Goal: Information Seeking & Learning: Learn about a topic

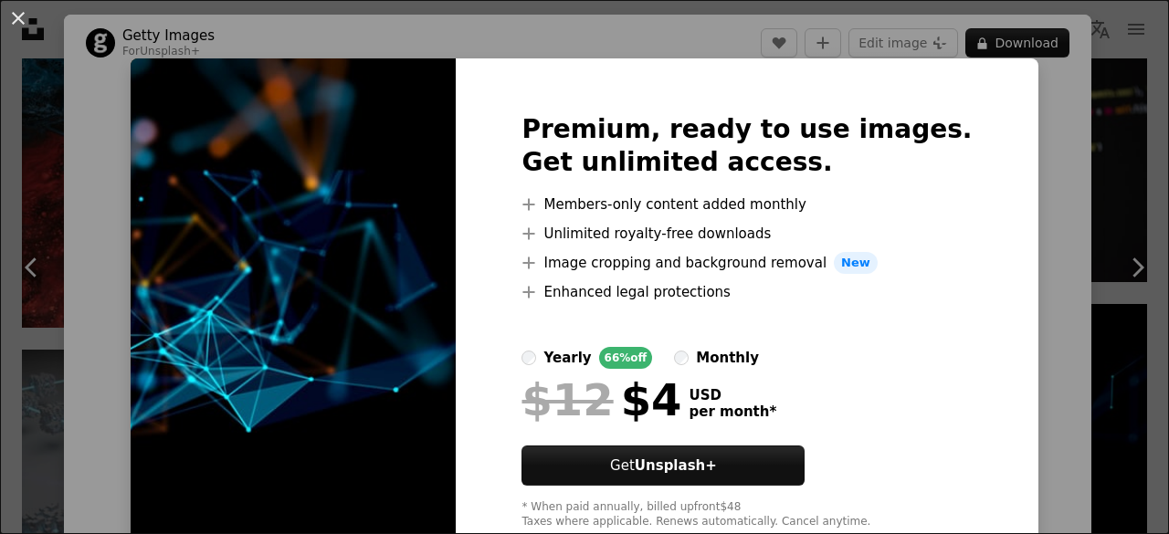
scroll to position [183, 0]
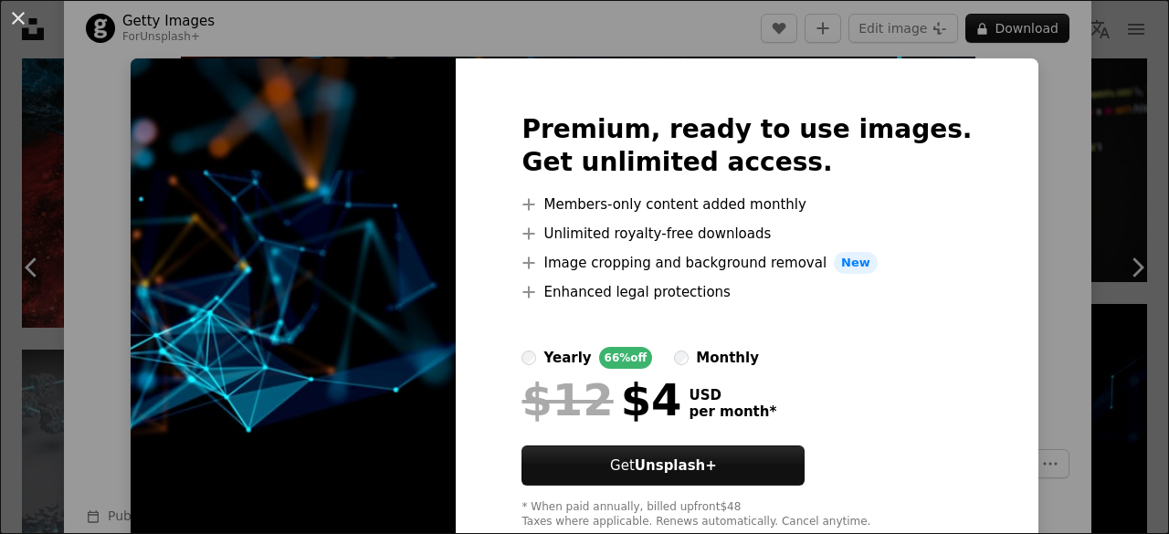
click at [1134, 151] on div "An X shape Premium, ready to use images. Get unlimited access. A plus sign Memb…" at bounding box center [584, 267] width 1169 height 534
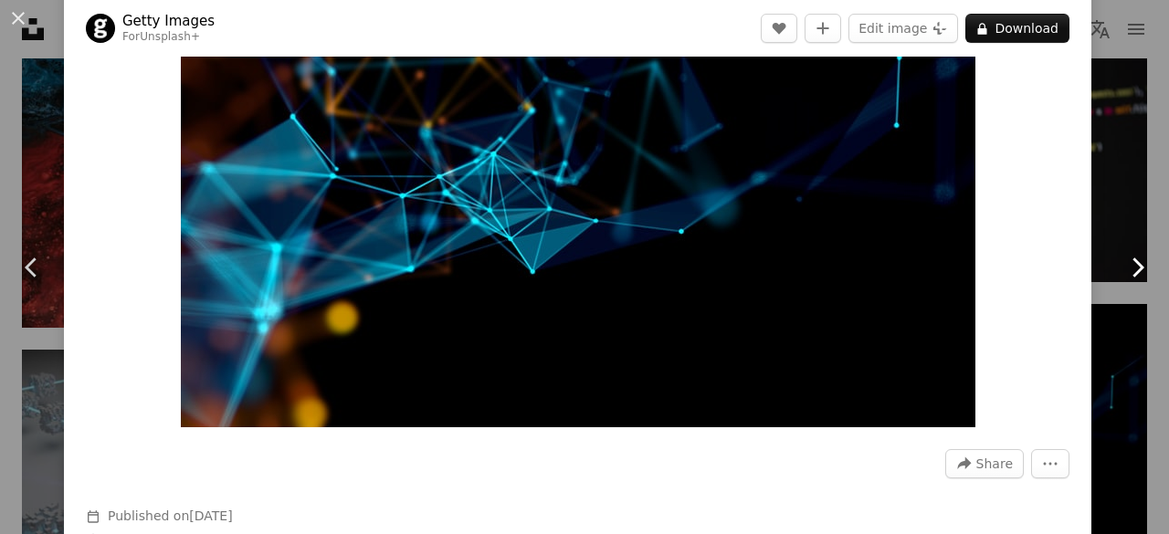
click at [1105, 251] on link "Chevron right" at bounding box center [1137, 267] width 64 height 175
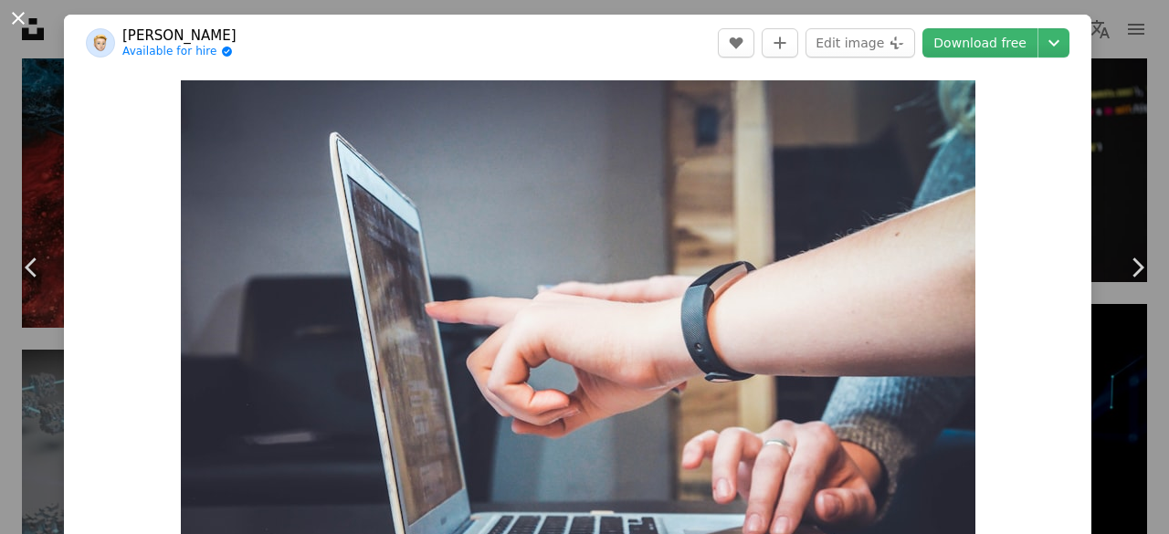
click at [16, 17] on button "An X shape" at bounding box center [18, 18] width 22 height 22
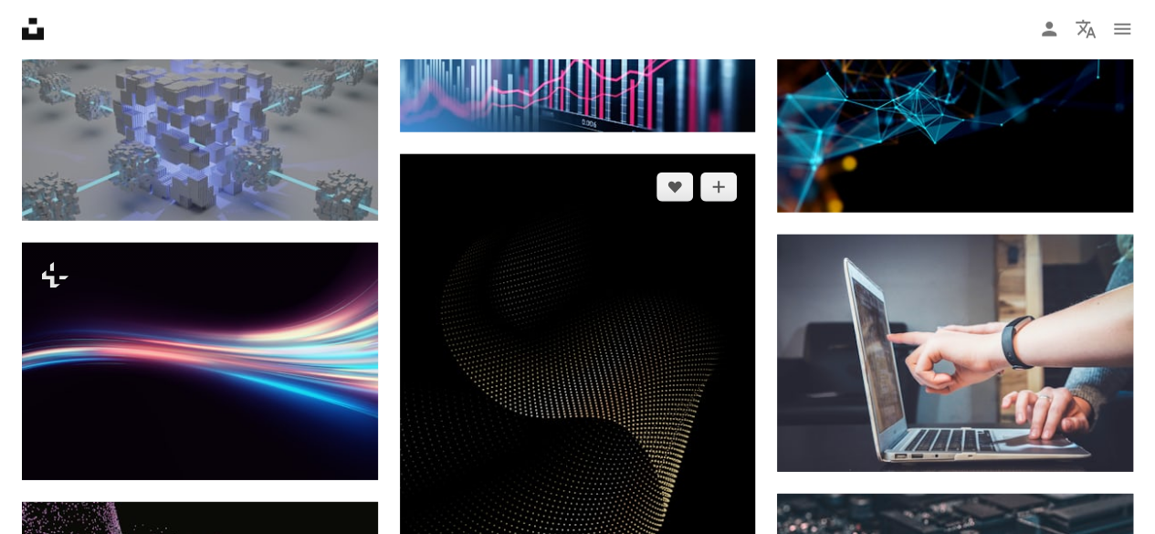
scroll to position [12786, 0]
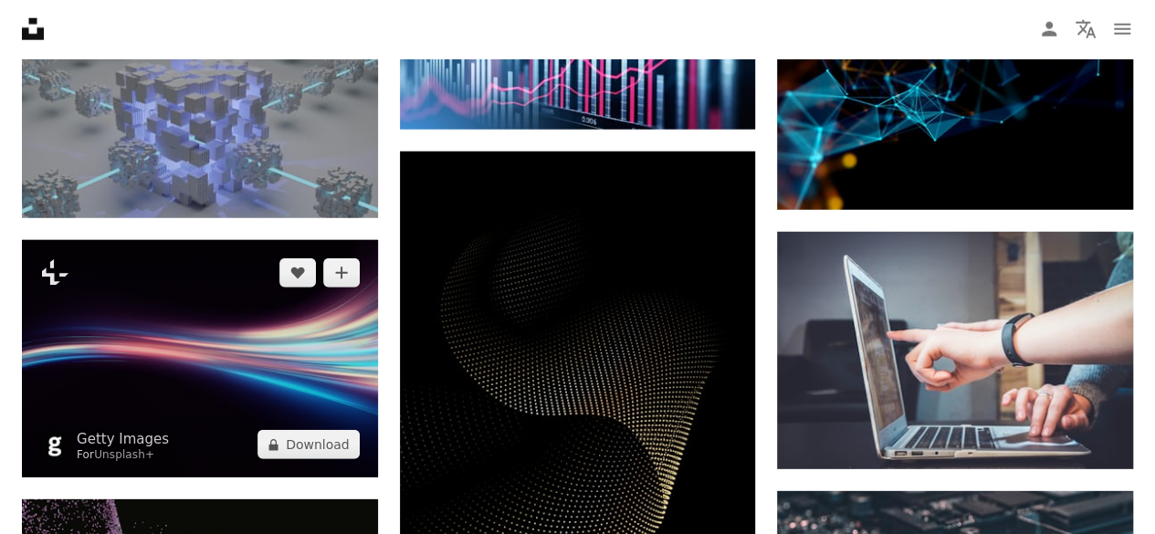
click at [234, 333] on img at bounding box center [200, 358] width 356 height 237
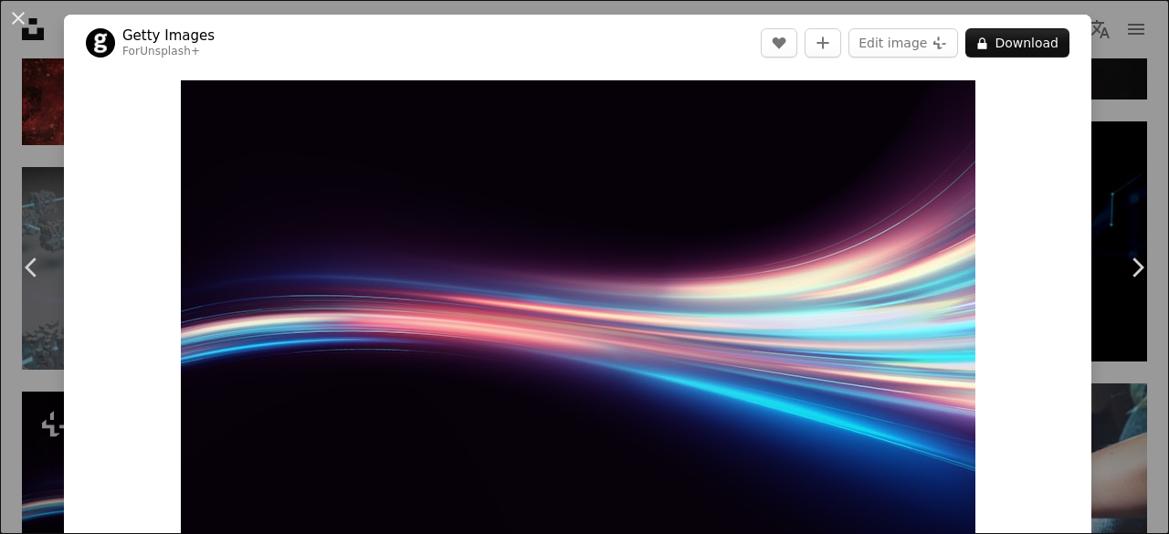
click at [1096, 94] on div "An X shape Chevron left Chevron right Getty Images For Unsplash+ A heart A plus…" at bounding box center [584, 267] width 1169 height 534
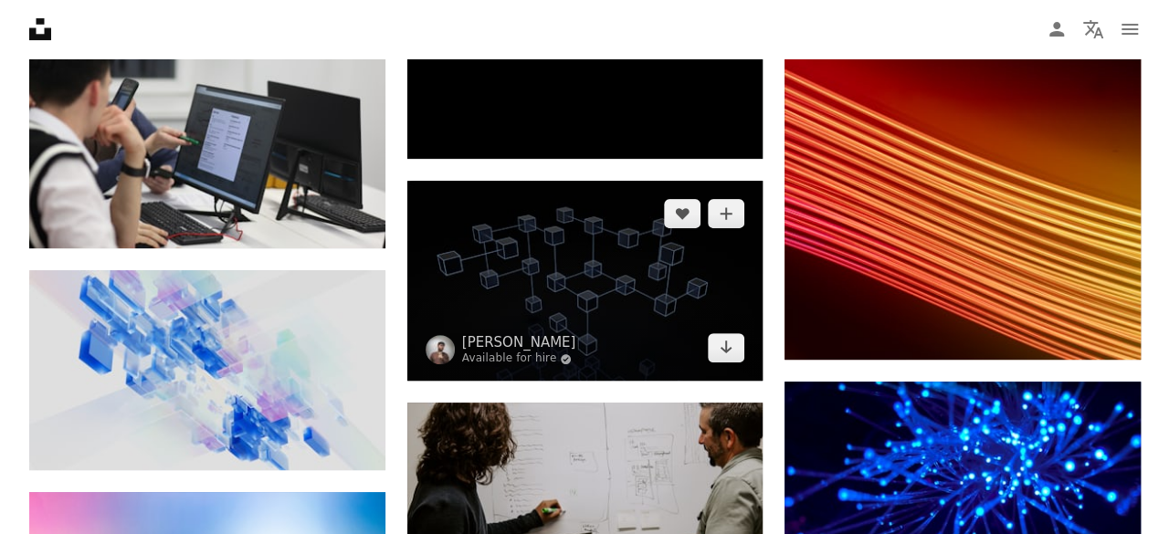
scroll to position [14156, 0]
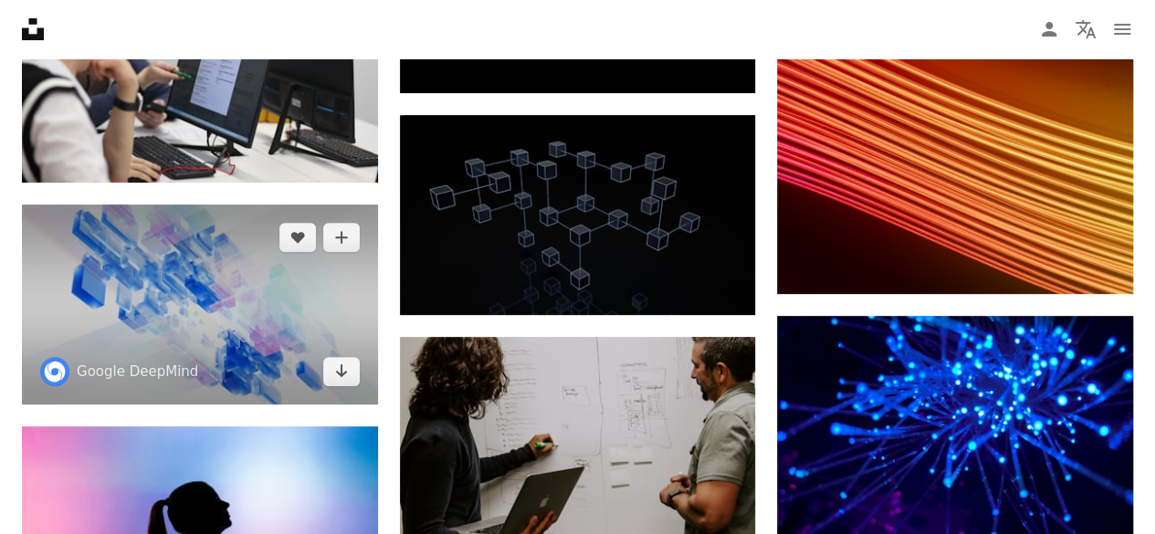
click at [212, 287] on img at bounding box center [200, 305] width 356 height 200
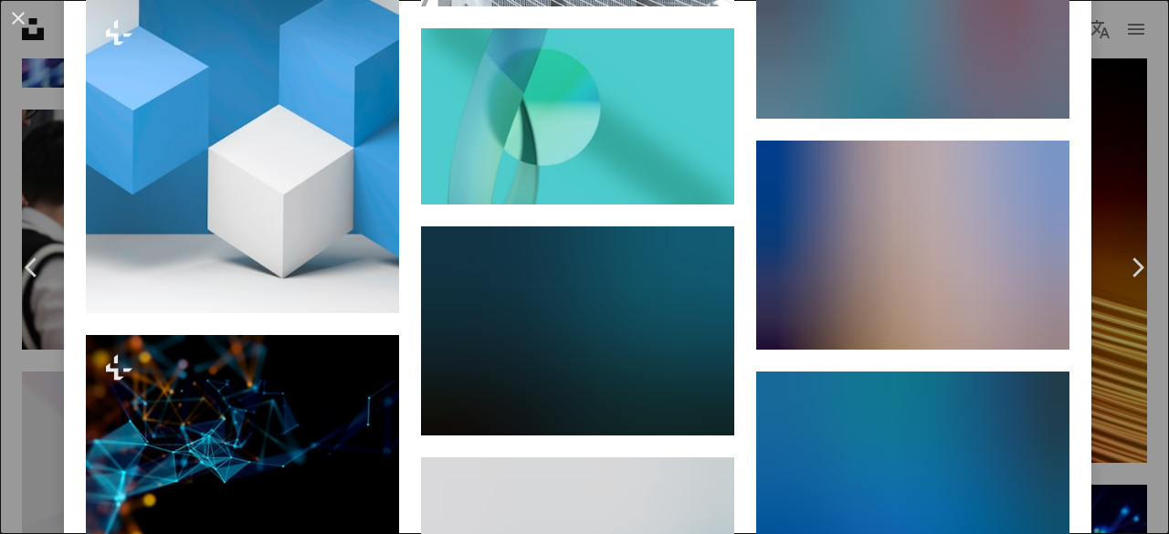
scroll to position [3562, 0]
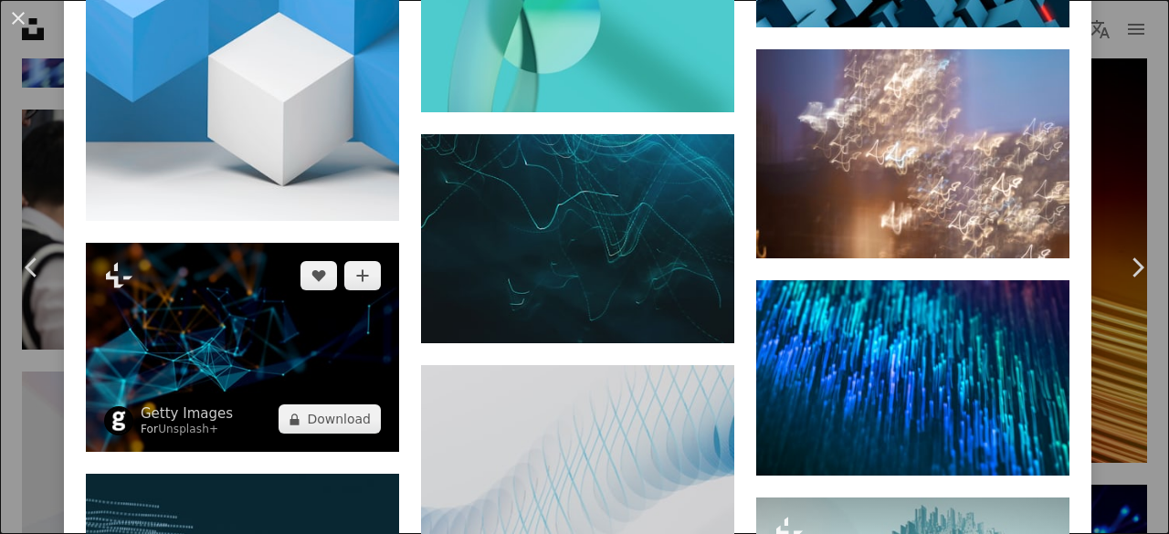
click at [205, 262] on img at bounding box center [242, 347] width 313 height 209
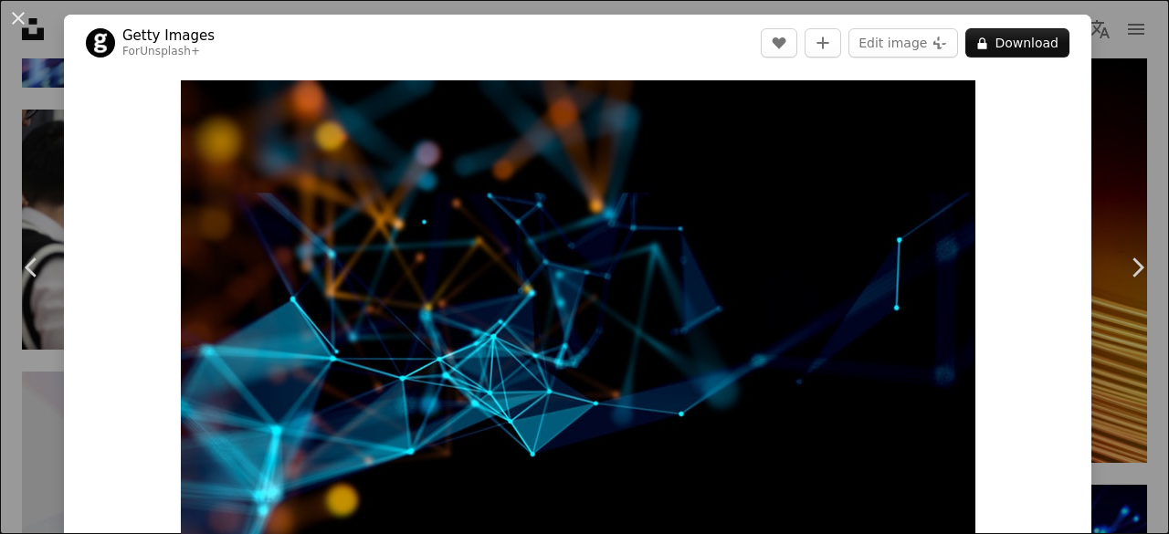
click at [1012, 191] on div "Zoom in" at bounding box center [577, 345] width 1027 height 548
click at [1120, 160] on div "An X shape Chevron left Chevron right Getty Images For Unsplash+ A heart A plus…" at bounding box center [584, 267] width 1169 height 534
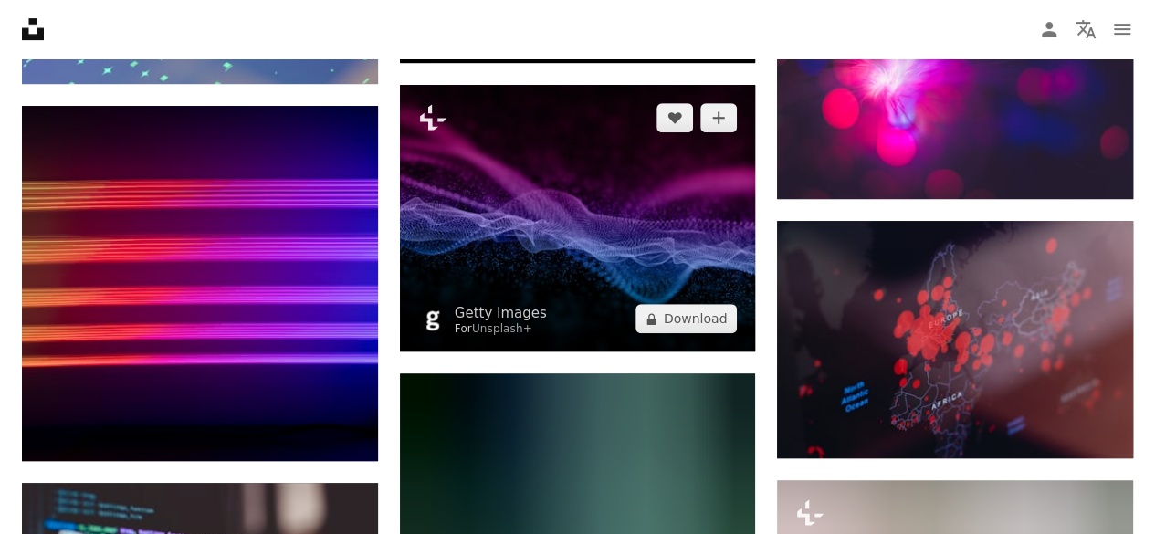
scroll to position [17718, 0]
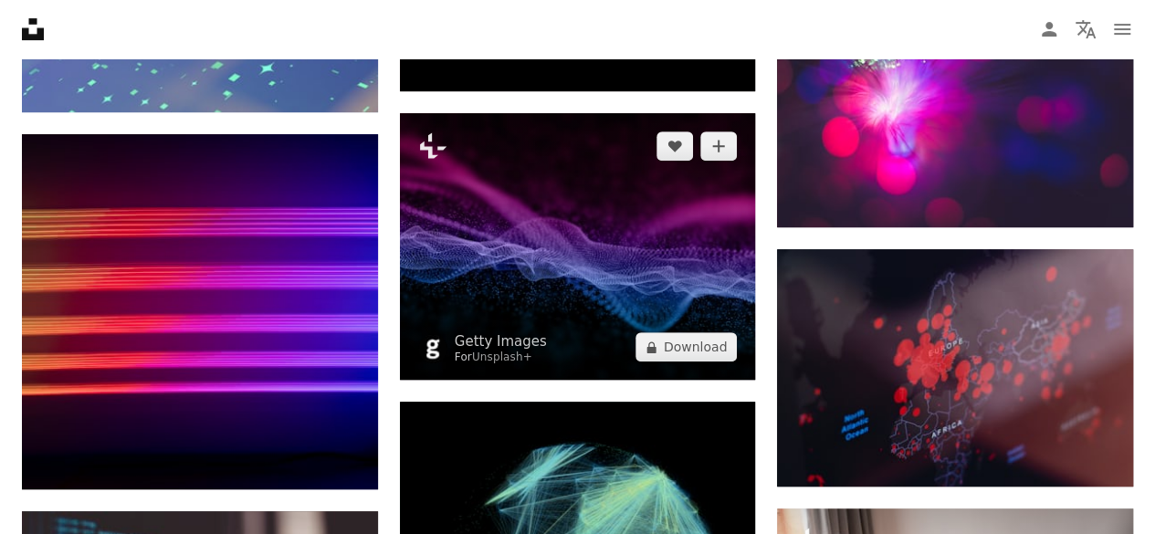
click at [658, 205] on img at bounding box center [578, 246] width 356 height 267
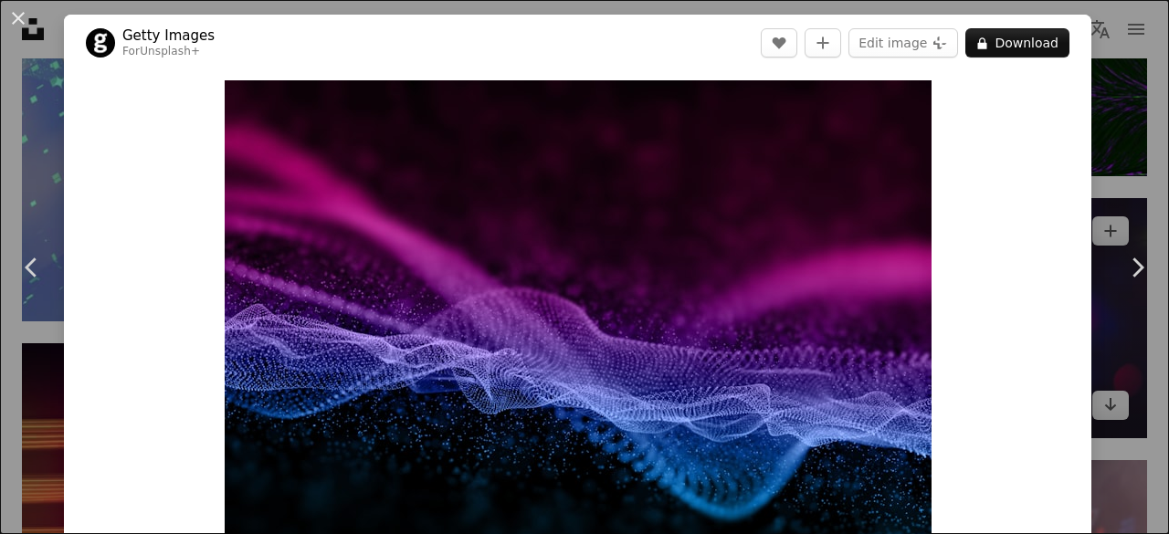
click at [1083, 127] on div "An X shape Chevron left Chevron right Getty Images For Unsplash+ A heart A plus…" at bounding box center [584, 267] width 1169 height 534
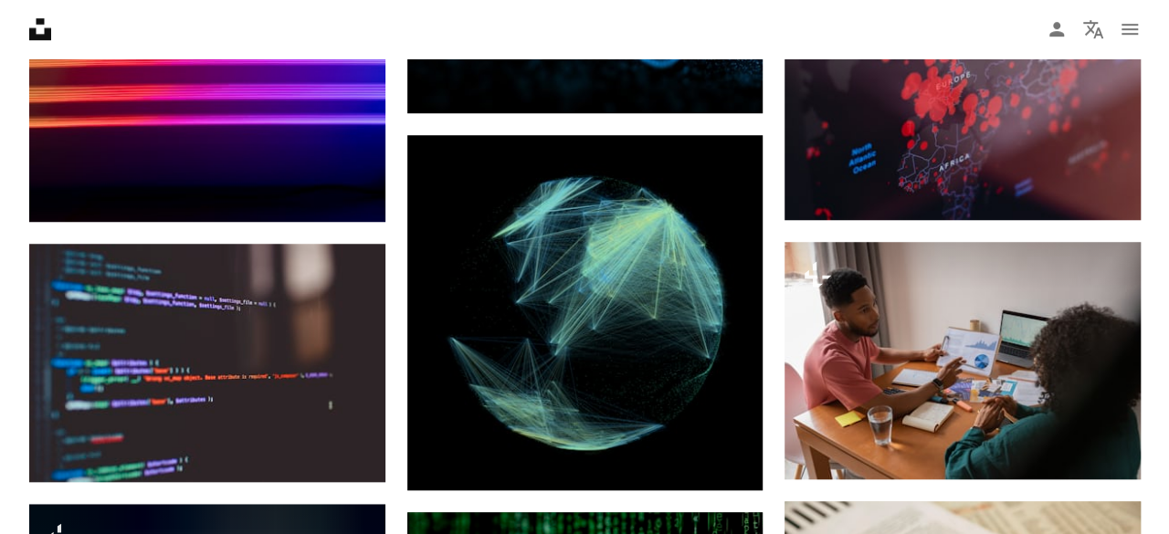
scroll to position [17992, 0]
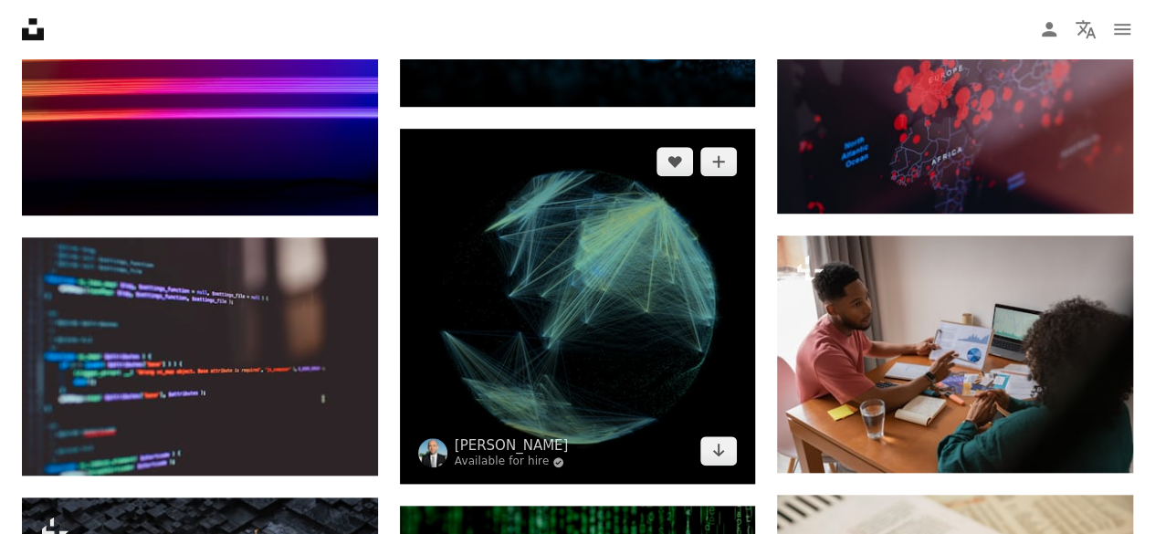
click at [568, 255] on img at bounding box center [578, 307] width 356 height 356
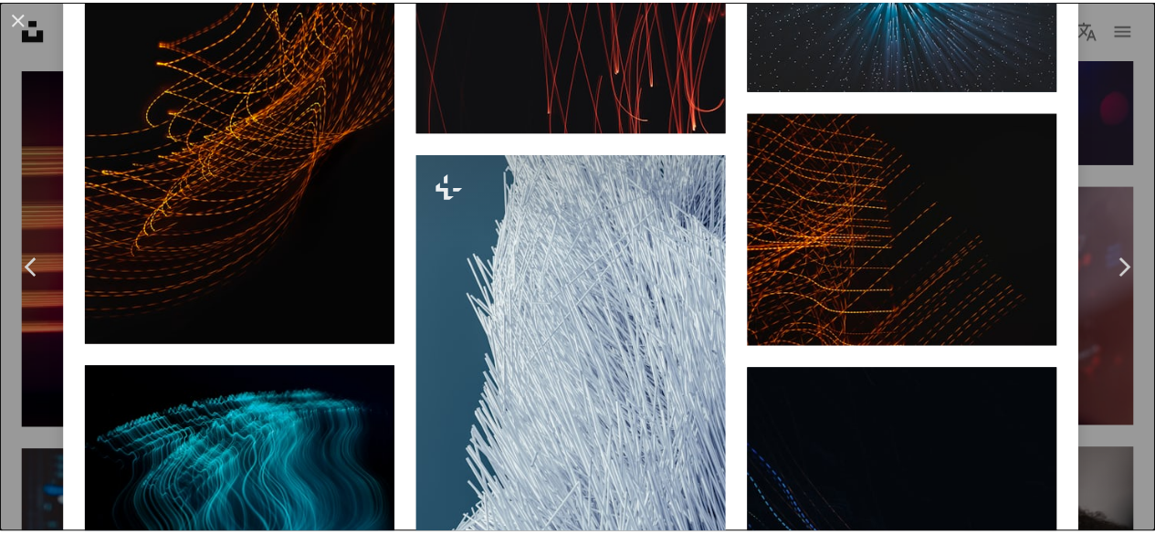
scroll to position [6017, 0]
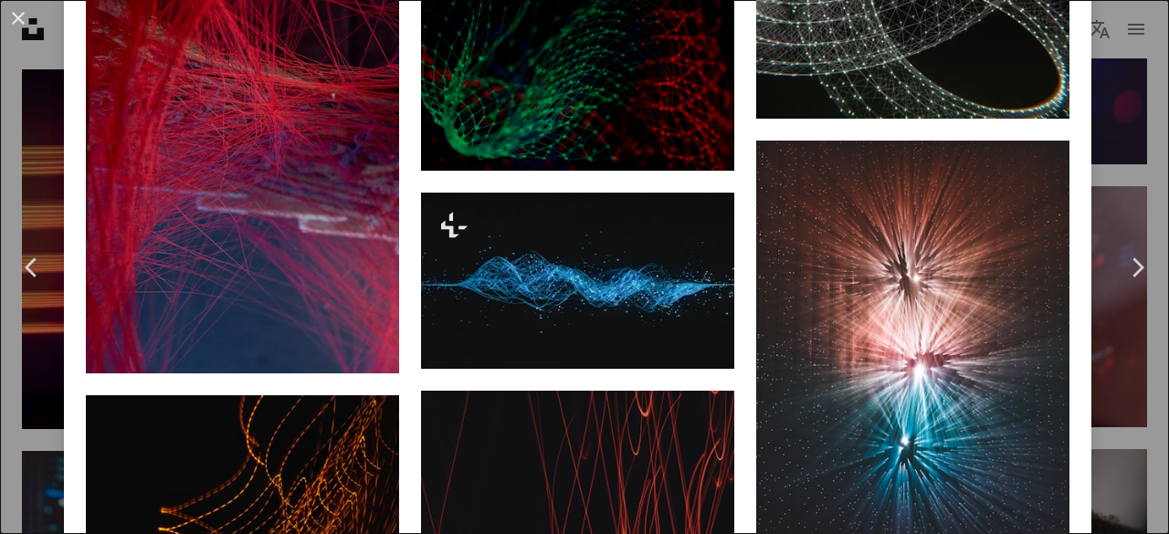
click at [1115, 84] on div "An X shape Chevron left Chevron right [PERSON_NAME] Available for hire A checkm…" at bounding box center [584, 267] width 1169 height 534
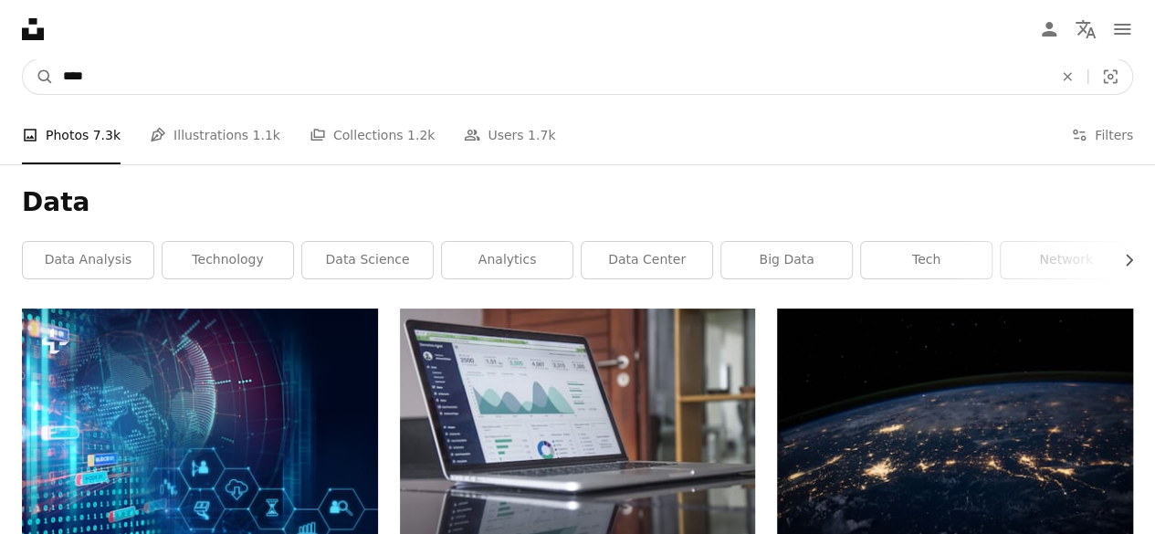
drag, startPoint x: 209, startPoint y: 67, endPoint x: 0, endPoint y: 67, distance: 209.1
click at [0, 67] on nav "A magnifying glass **** An X shape Visual search Filters Get Unsplash+ Log in S…" at bounding box center [577, 76] width 1155 height 58
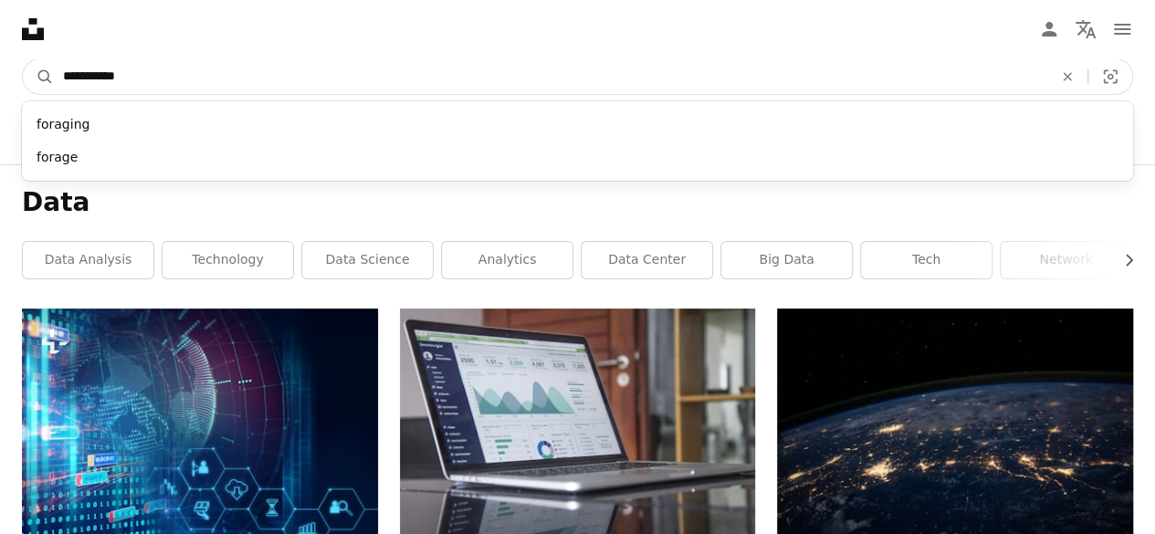
type input "**********"
click button "A magnifying glass" at bounding box center [38, 76] width 31 height 35
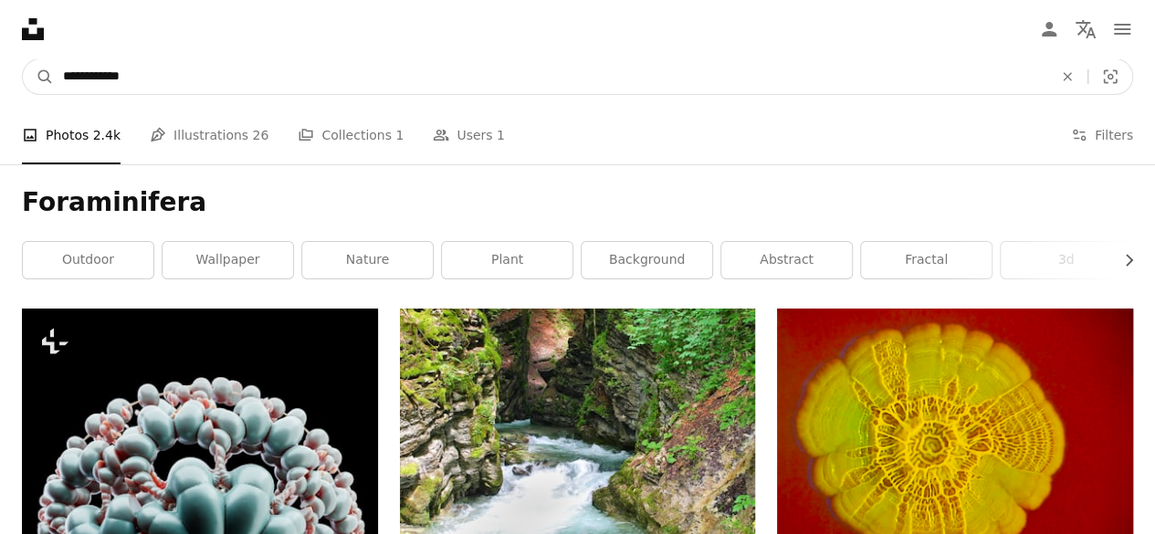
drag, startPoint x: 132, startPoint y: 84, endPoint x: 0, endPoint y: 64, distance: 133.9
click at [0, 64] on nav "**********" at bounding box center [577, 76] width 1155 height 58
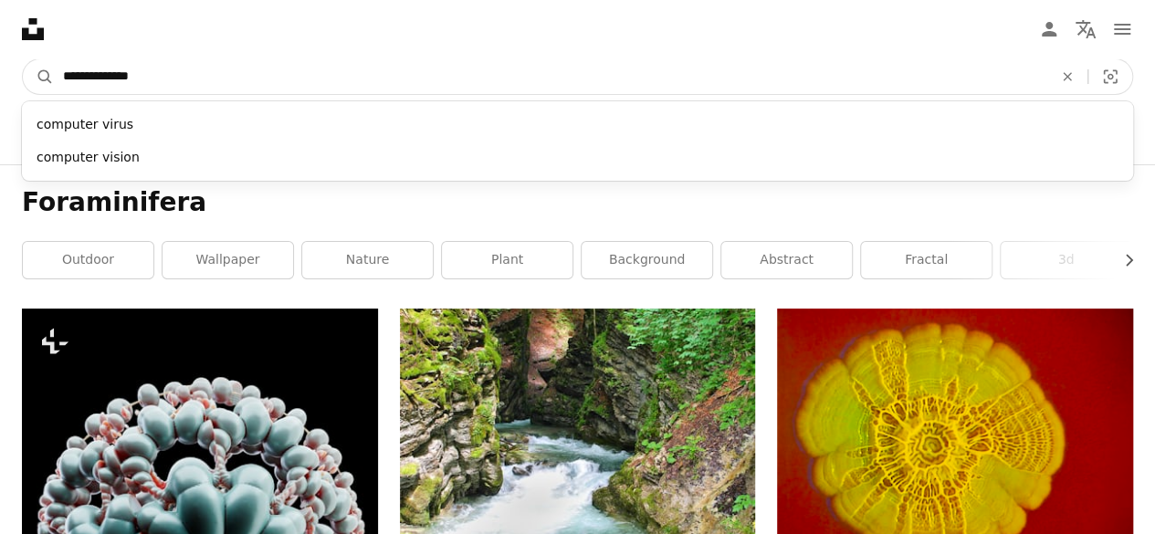
type input "**********"
click button "A magnifying glass" at bounding box center [38, 76] width 31 height 35
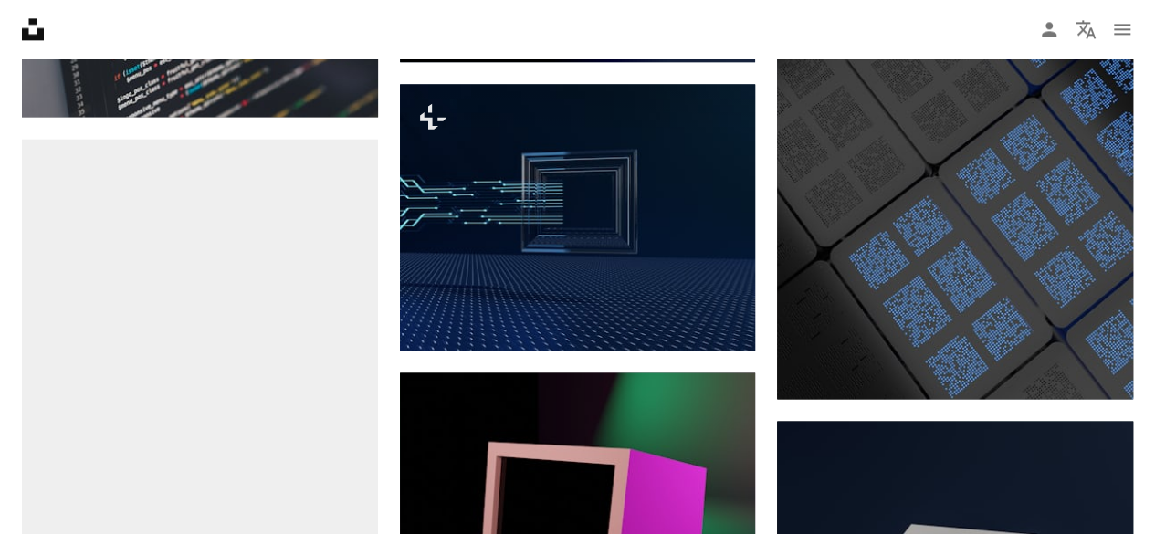
scroll to position [1187, 0]
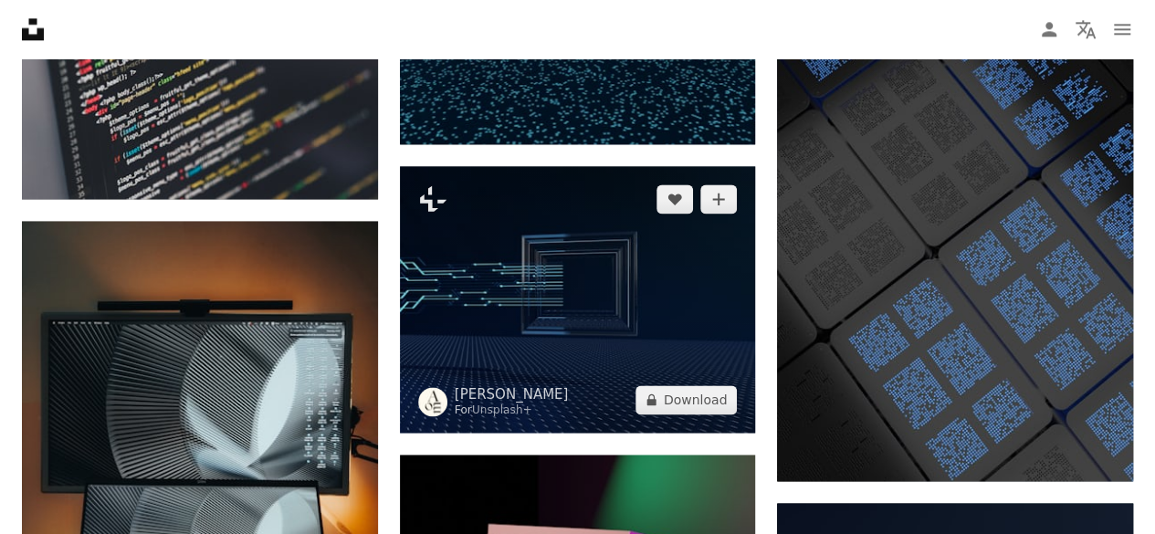
click at [573, 305] on img at bounding box center [578, 299] width 356 height 267
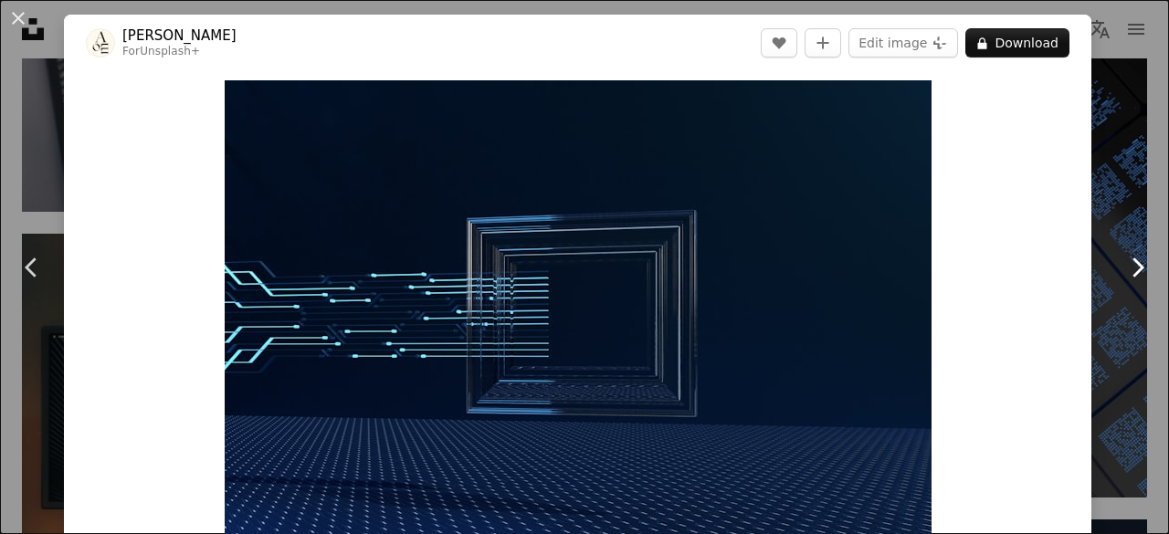
click at [1105, 260] on link "Chevron right" at bounding box center [1137, 267] width 64 height 175
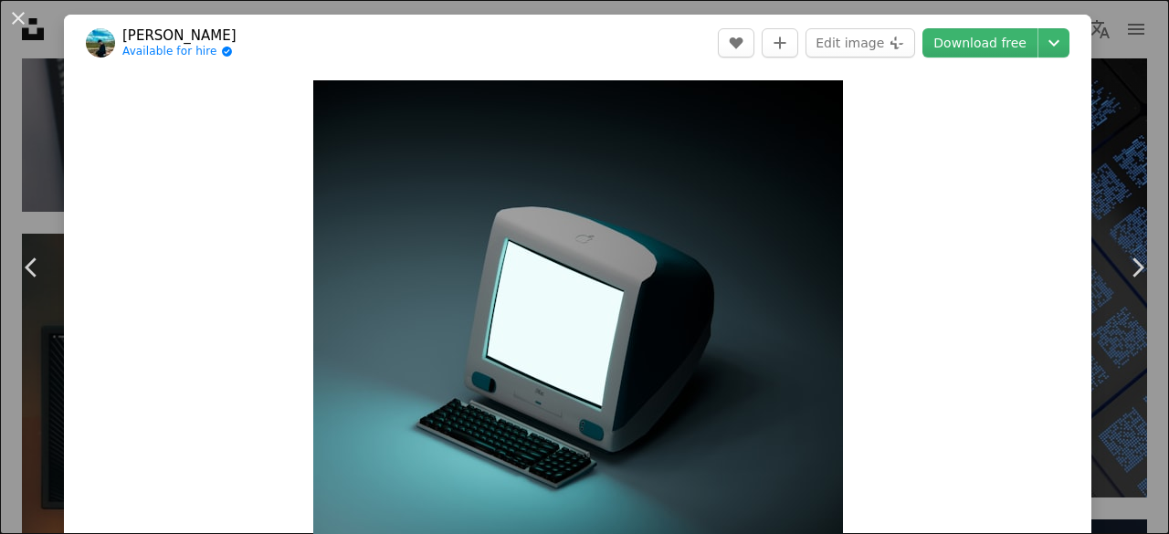
click at [1122, 127] on div "An X shape Chevron left Chevron right [PERSON_NAME] Available for hire A checkm…" at bounding box center [584, 267] width 1169 height 534
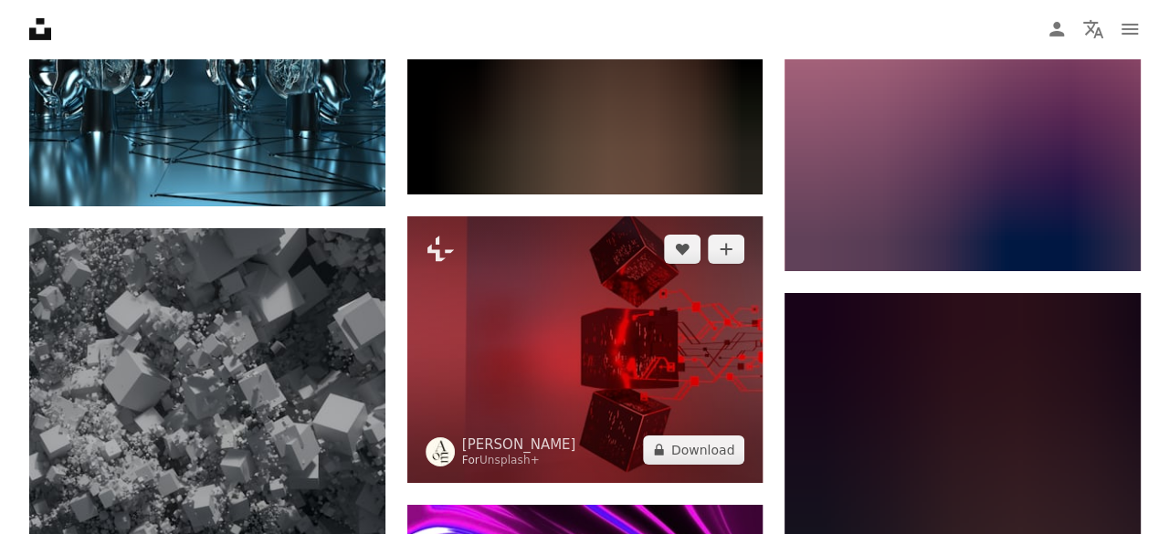
scroll to position [17078, 0]
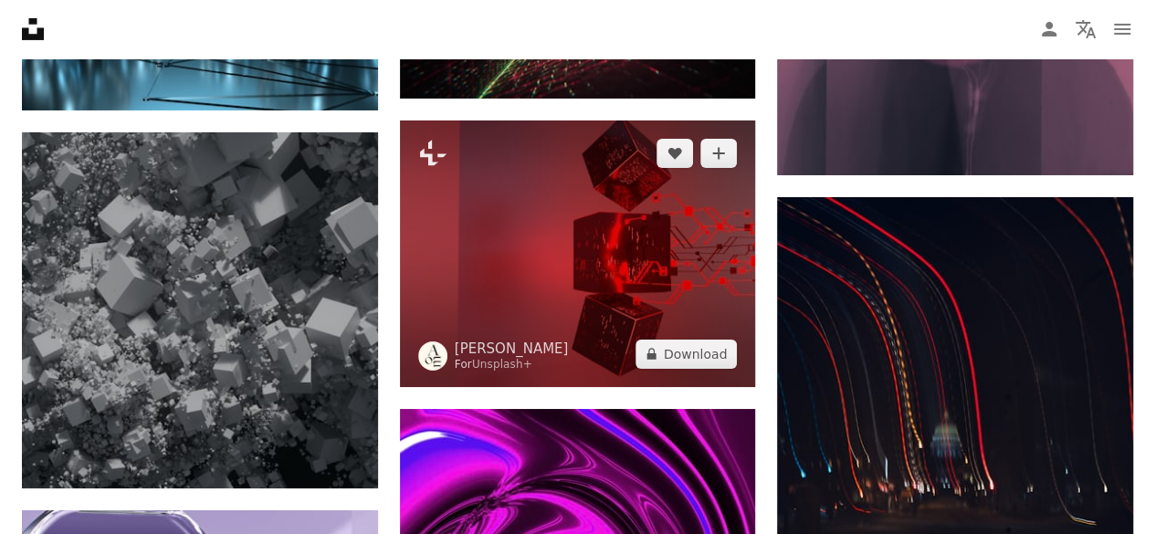
click at [534, 260] on img at bounding box center [578, 254] width 356 height 267
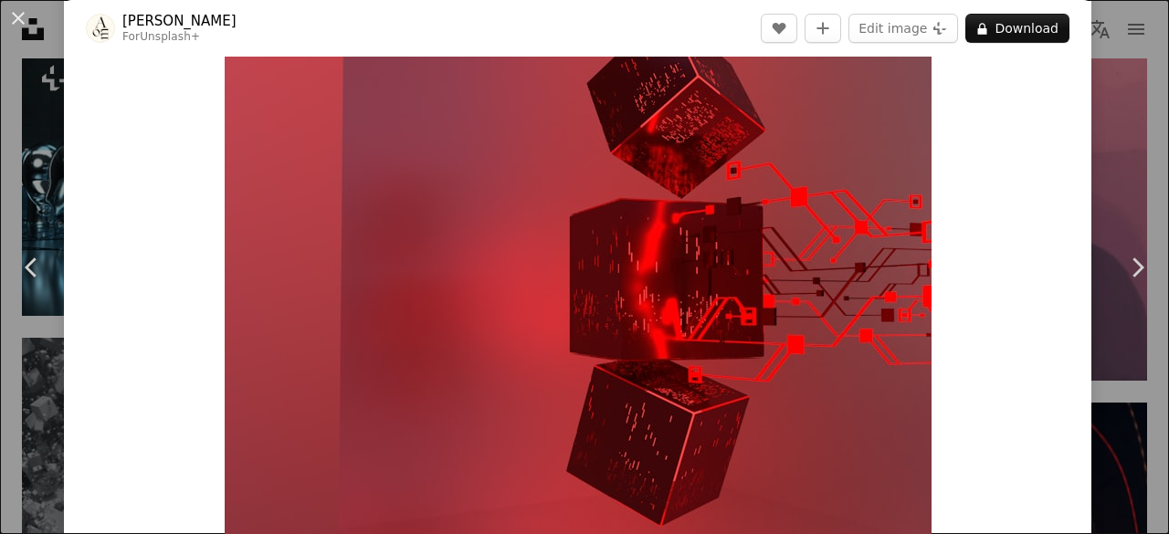
scroll to position [91, 0]
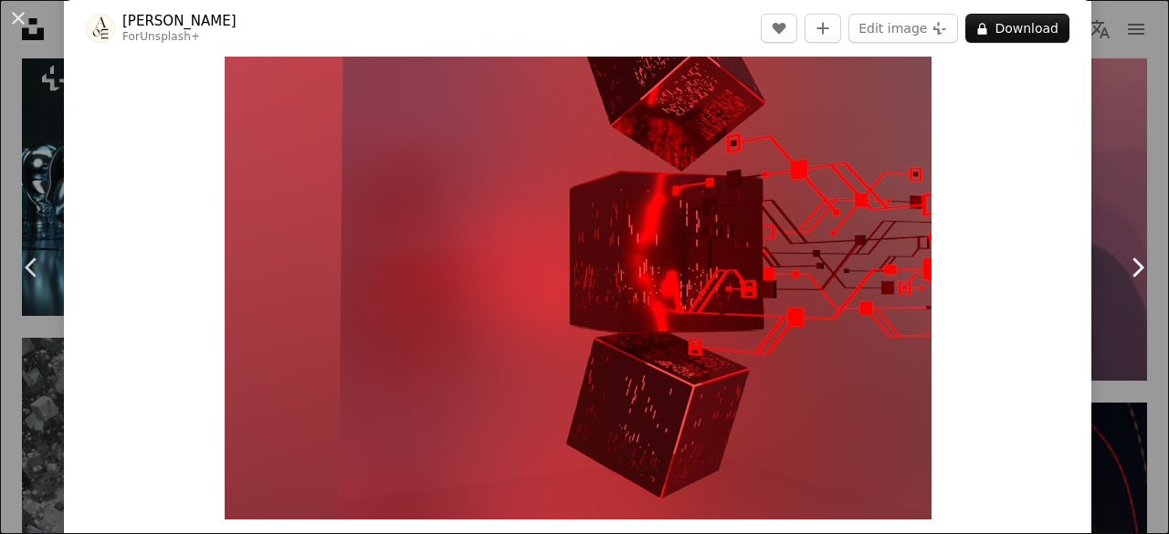
click at [1110, 222] on link "Chevron right" at bounding box center [1137, 267] width 64 height 175
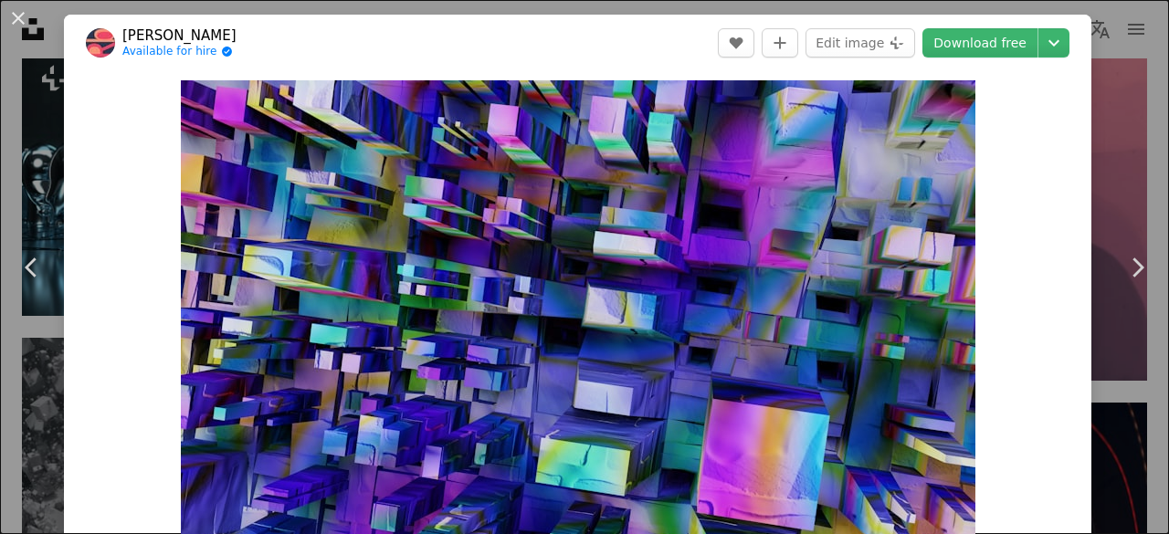
click at [1111, 127] on div "An X shape Chevron left Chevron right [PERSON_NAME] Available for hire A checkm…" at bounding box center [584, 267] width 1169 height 534
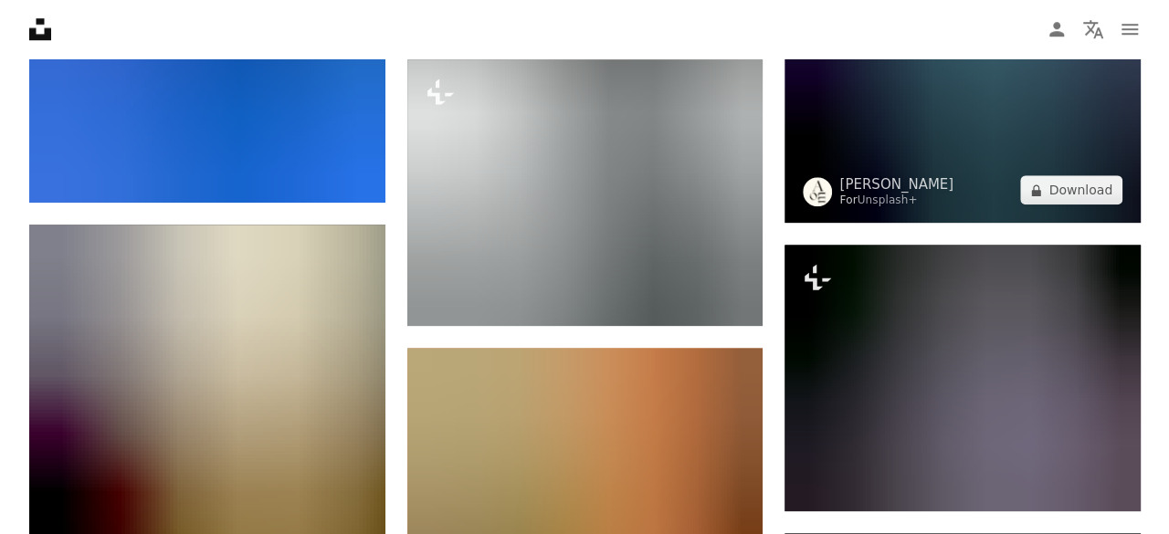
scroll to position [17809, 0]
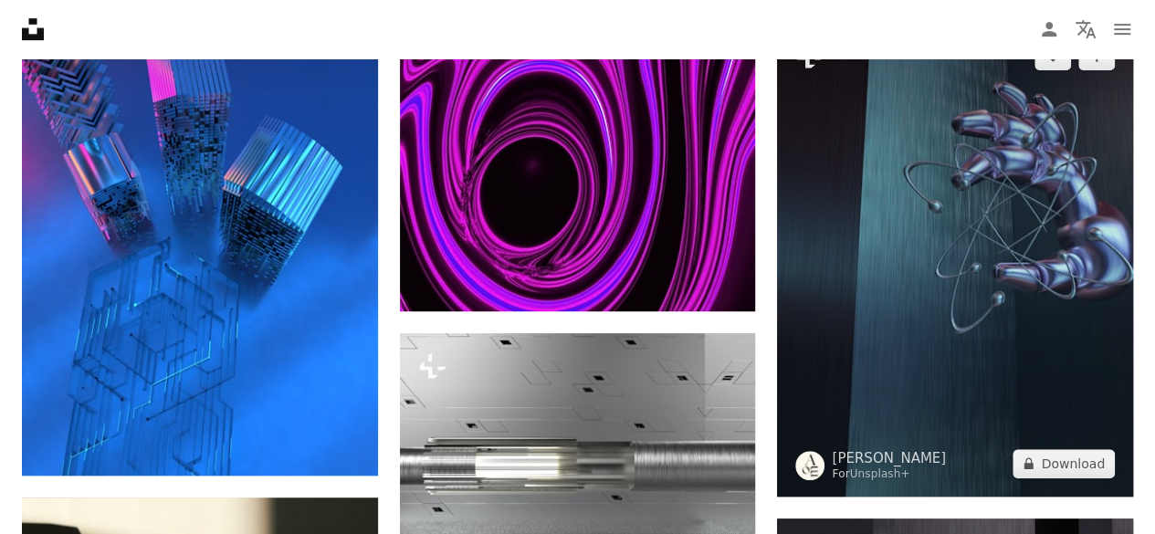
click at [891, 226] on img at bounding box center [955, 260] width 356 height 474
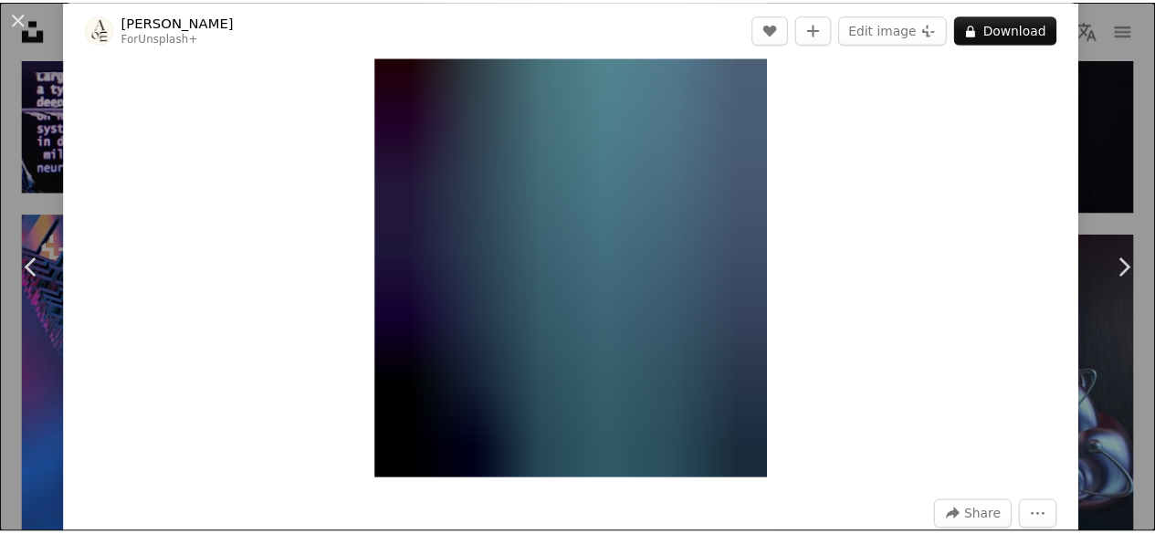
scroll to position [91, 0]
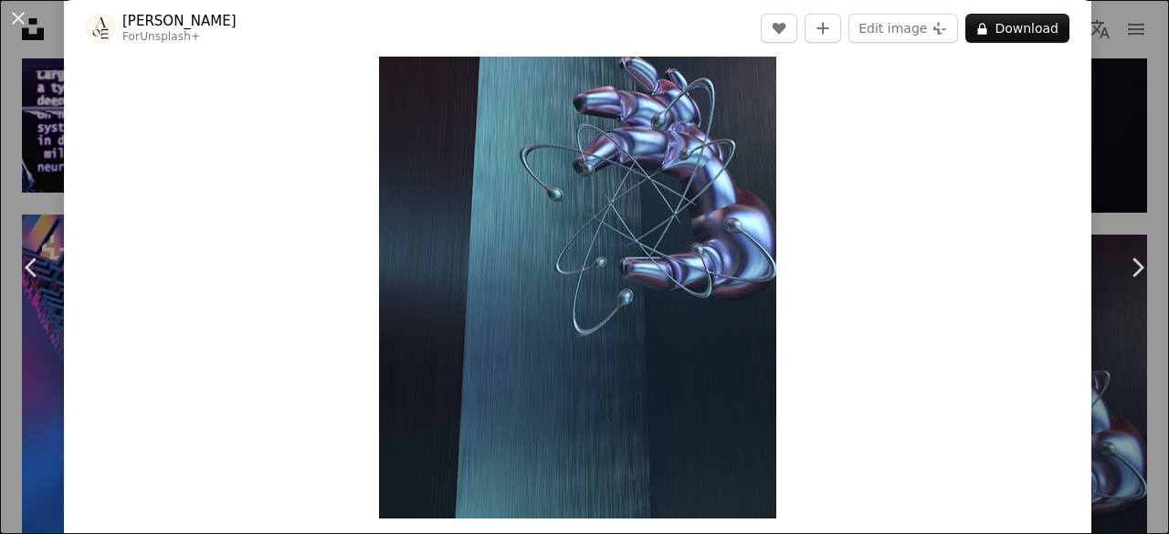
click at [1139, 165] on div "An X shape Chevron left Chevron right [PERSON_NAME] For Unsplash+ A heart A plu…" at bounding box center [584, 267] width 1169 height 534
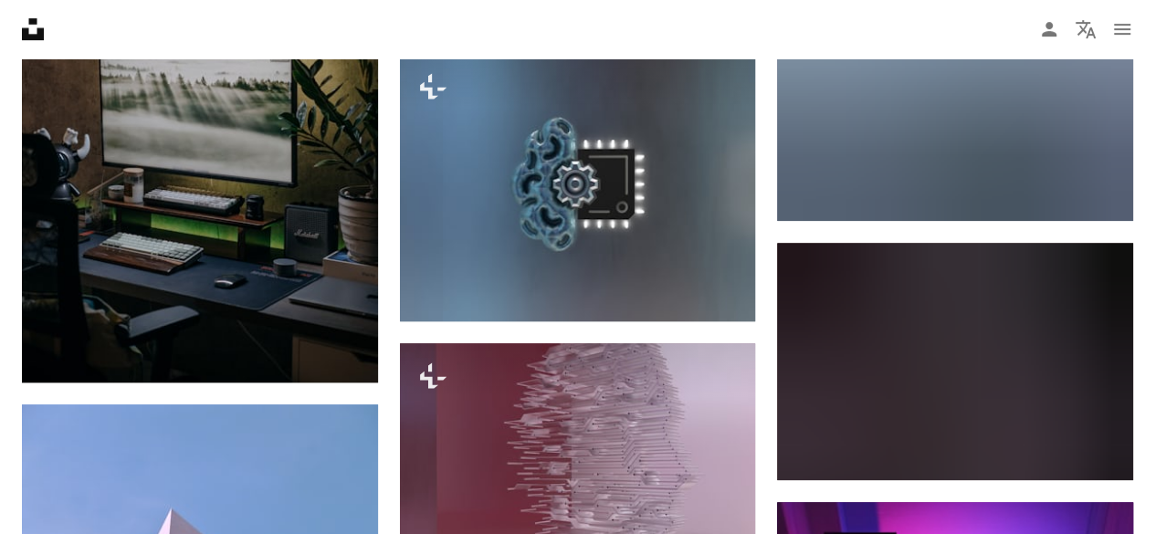
scroll to position [28403, 0]
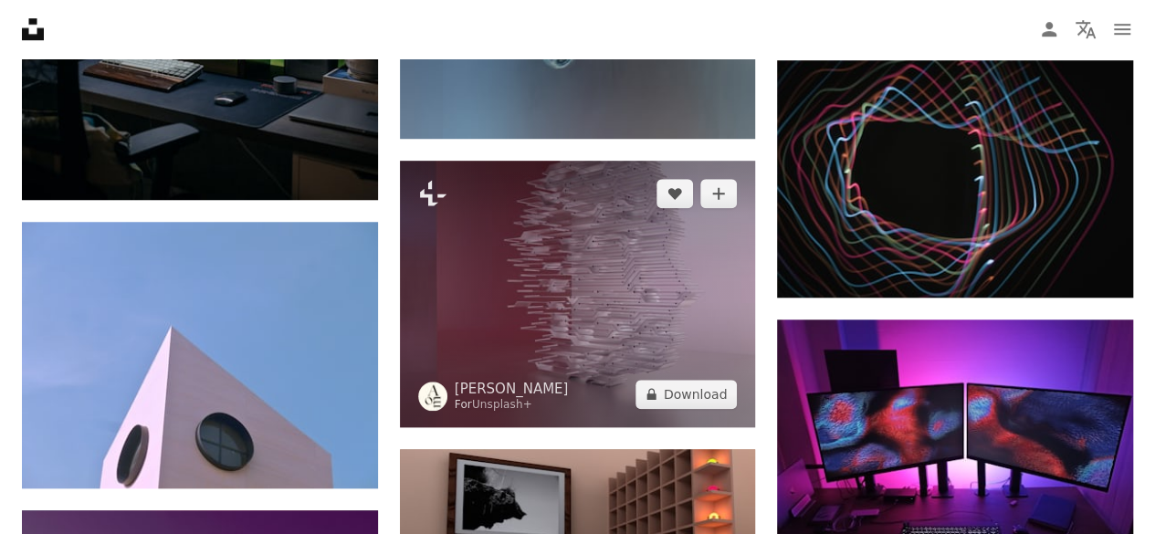
click at [575, 232] on img at bounding box center [578, 294] width 356 height 267
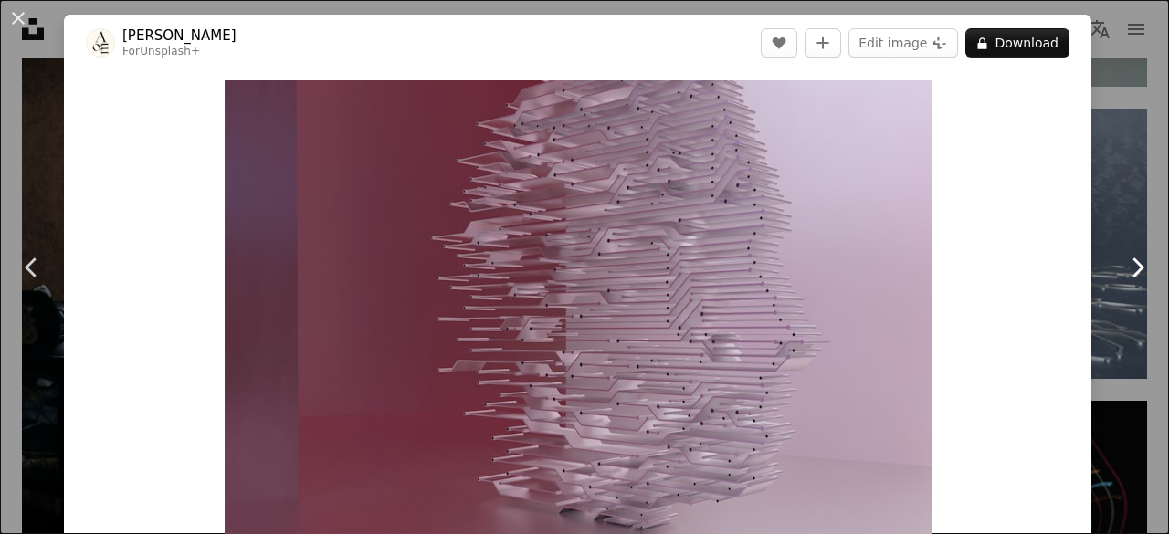
click at [1105, 190] on link "Chevron right" at bounding box center [1137, 267] width 64 height 175
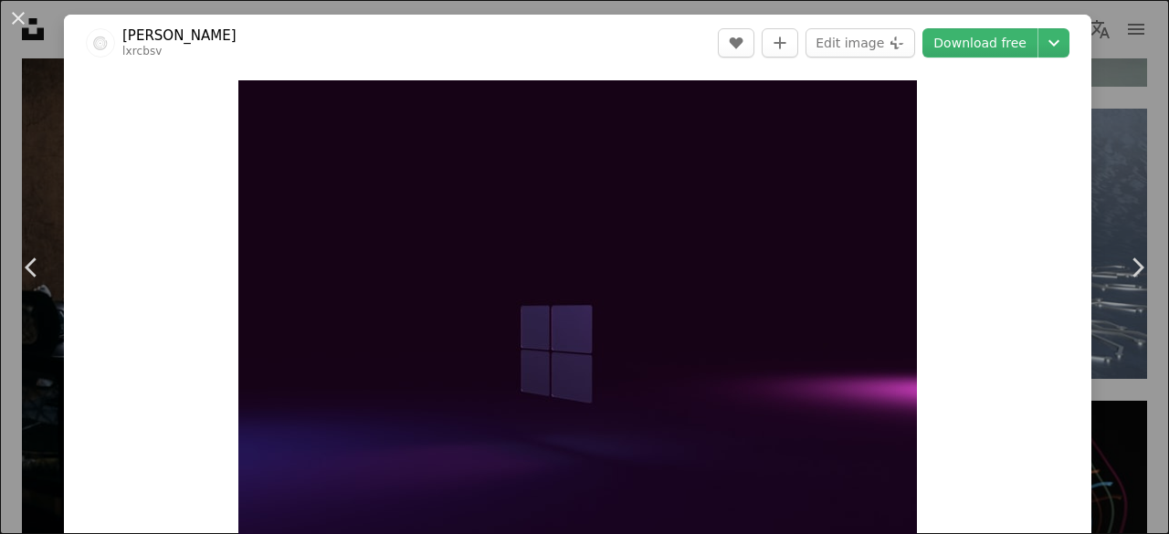
click at [1111, 173] on div "An X shape Chevron left Chevron right [PERSON_NAME] lxrcbsv A heart A plus sign…" at bounding box center [584, 267] width 1169 height 534
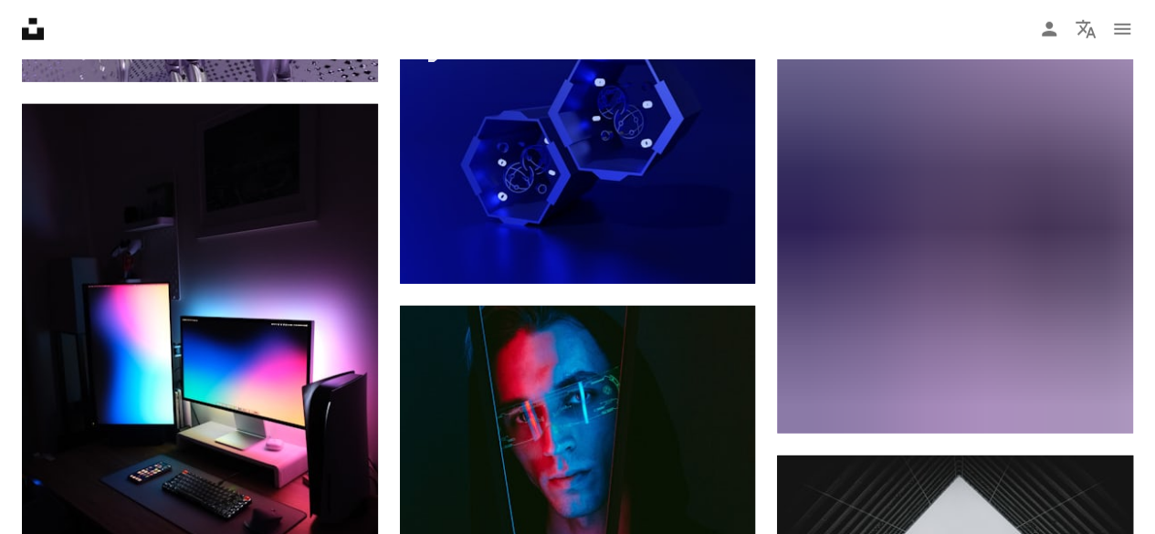
scroll to position [33609, 0]
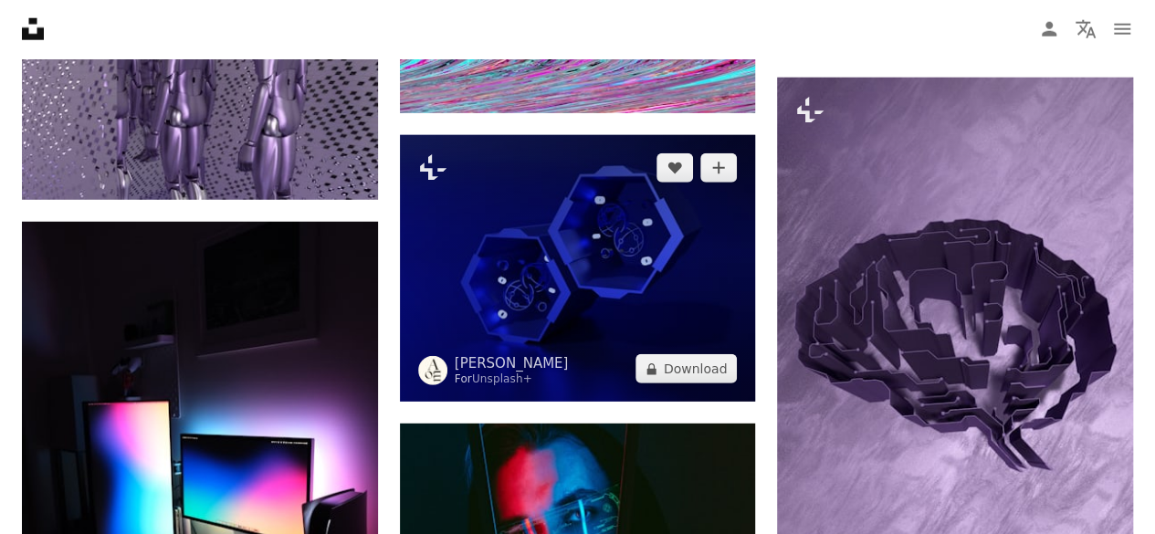
click at [633, 279] on img at bounding box center [578, 268] width 356 height 267
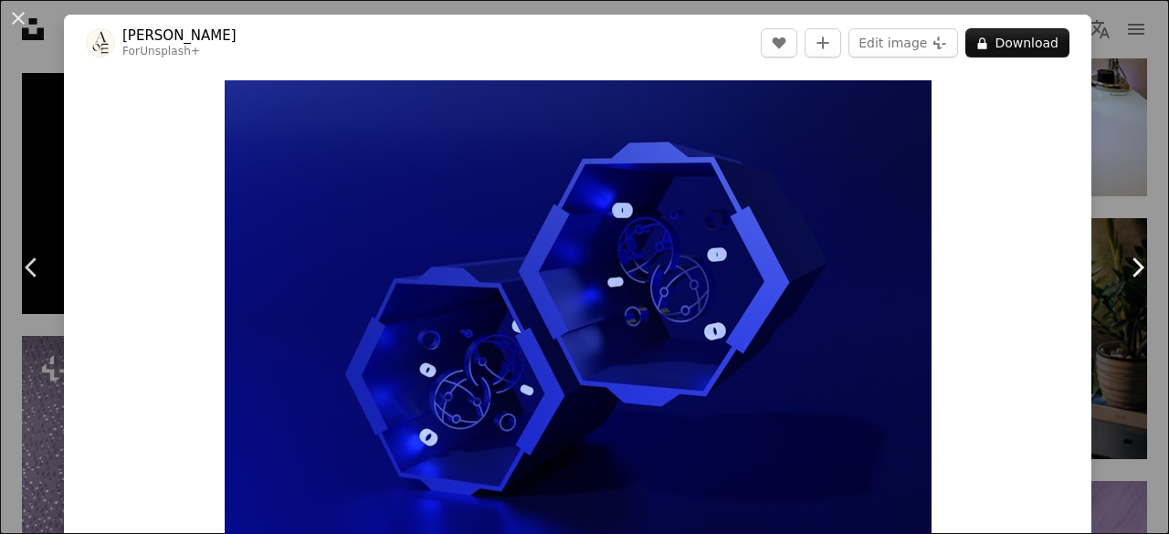
click at [1129, 233] on link "Chevron right" at bounding box center [1137, 267] width 64 height 175
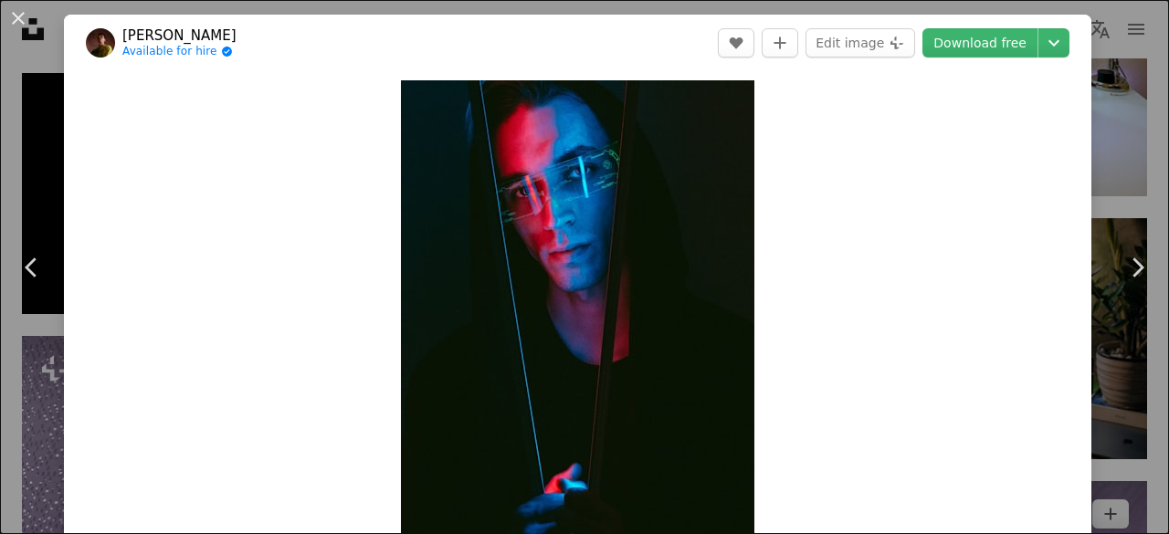
click at [1101, 156] on div "An X shape Chevron left Chevron right [PERSON_NAME] Available for hire A checkm…" at bounding box center [584, 267] width 1169 height 534
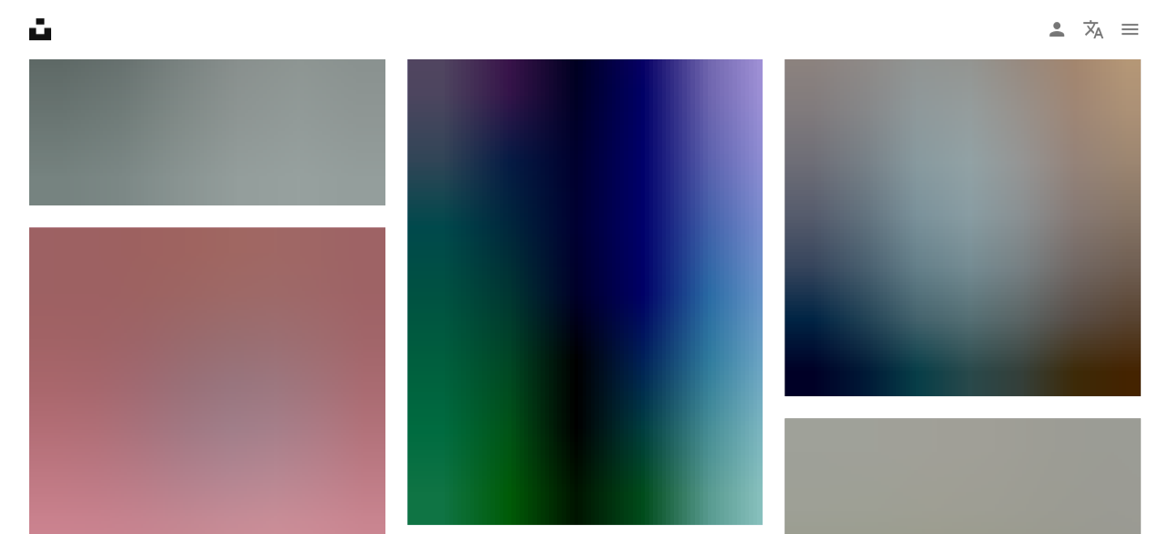
scroll to position [35253, 0]
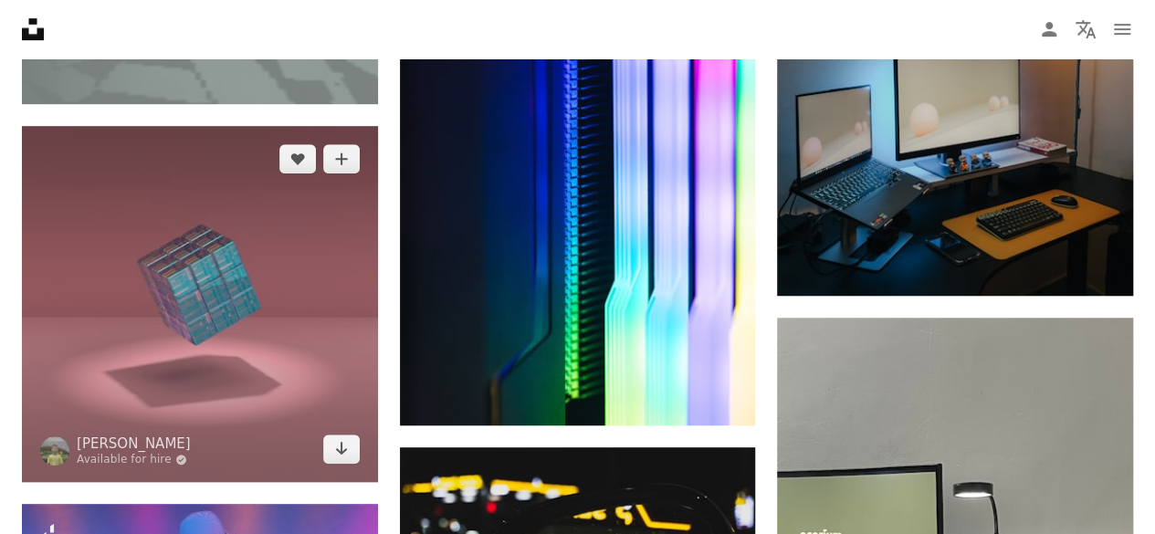
click at [285, 290] on img at bounding box center [200, 304] width 356 height 356
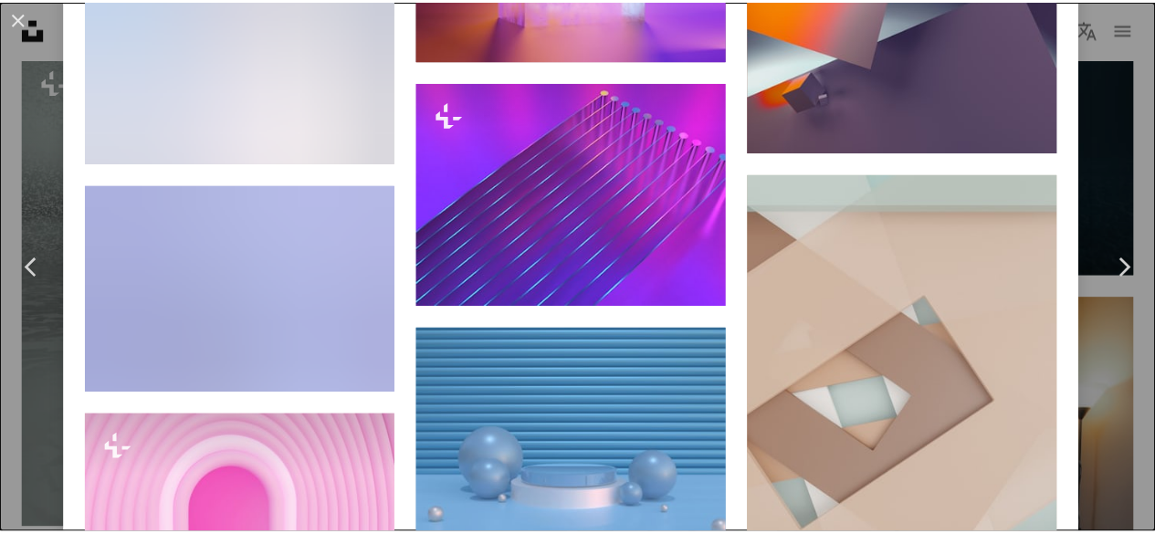
scroll to position [5936, 0]
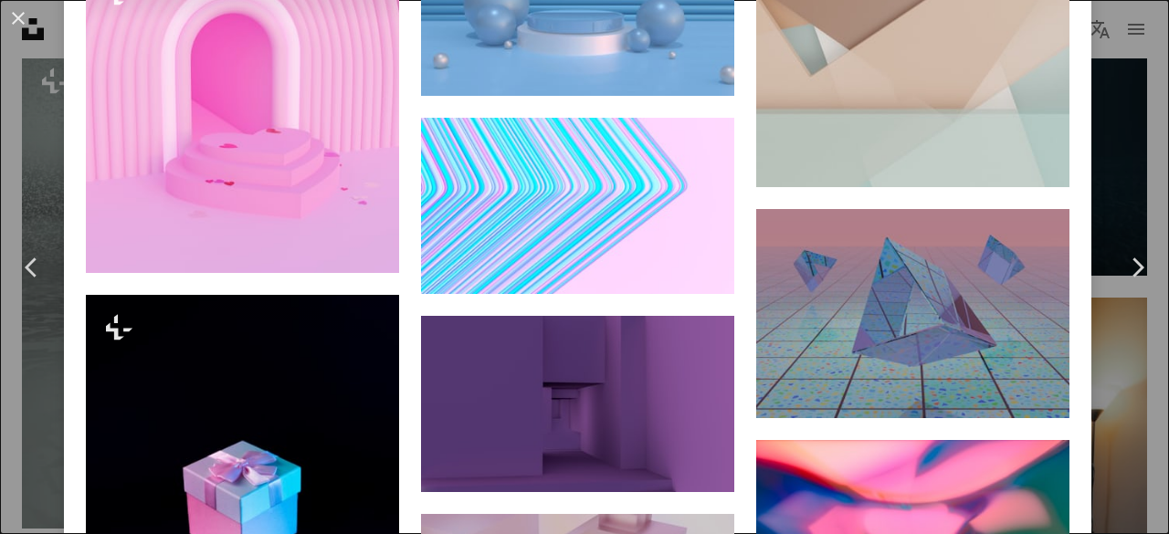
click at [1110, 107] on div "An X shape Chevron left Chevron right [PERSON_NAME] Available for hire A checkm…" at bounding box center [584, 267] width 1169 height 534
